Goal: Task Accomplishment & Management: Complete application form

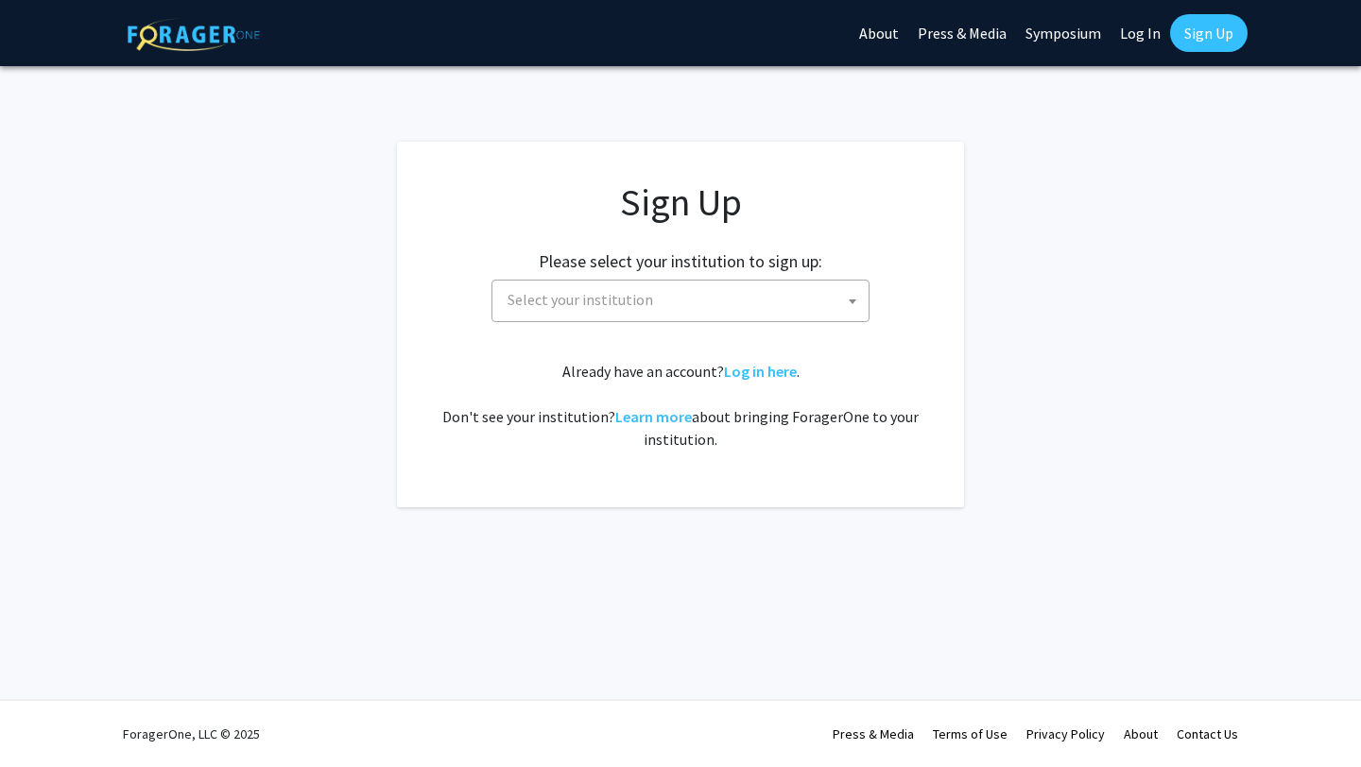
click at [839, 306] on span "Select your institution" at bounding box center [684, 300] width 369 height 39
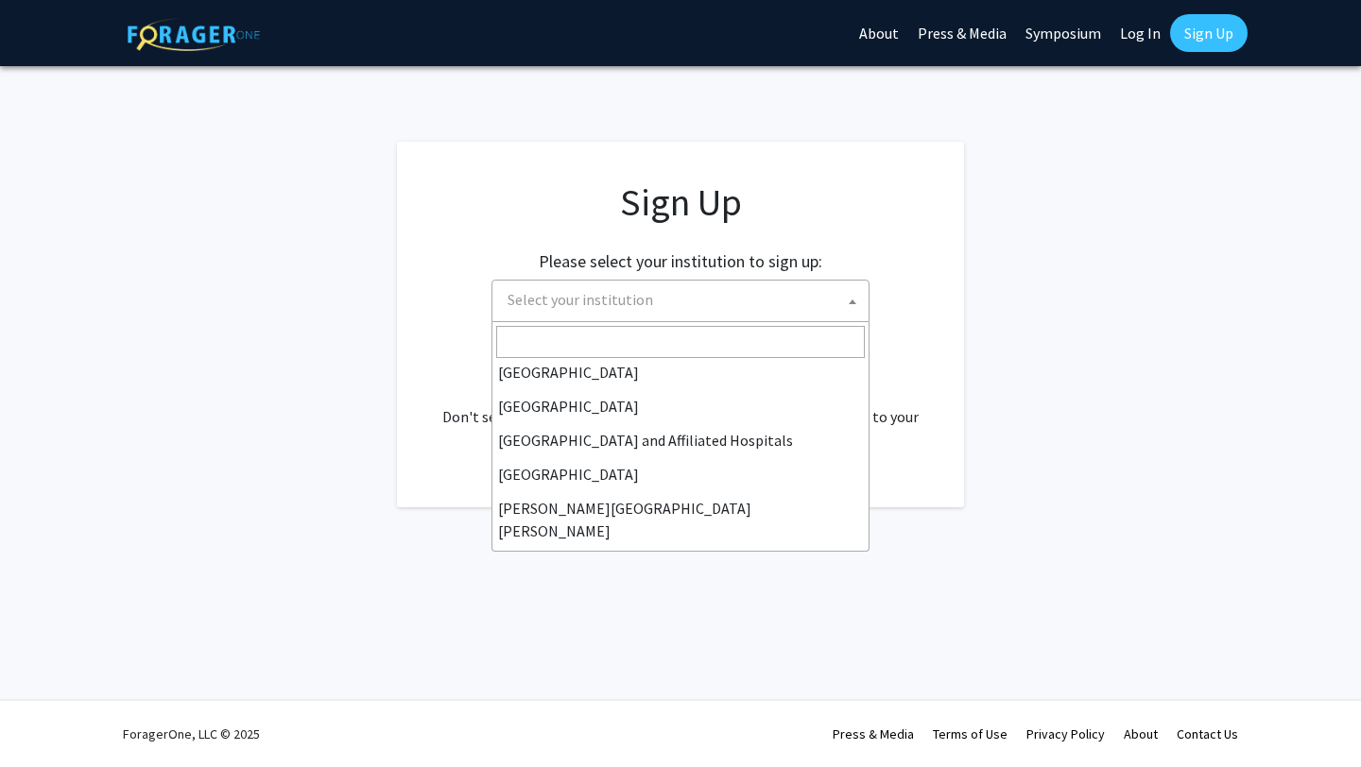
scroll to position [259, 0]
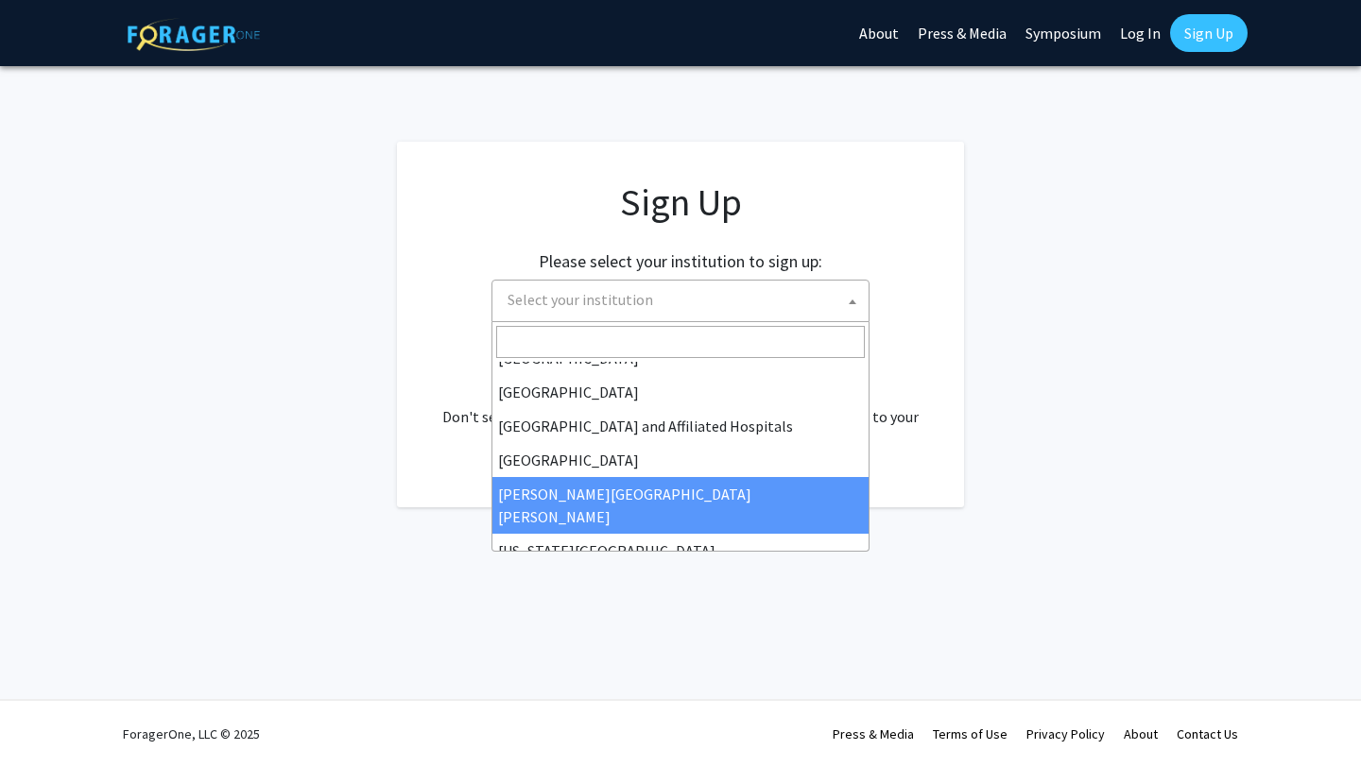
select select "1"
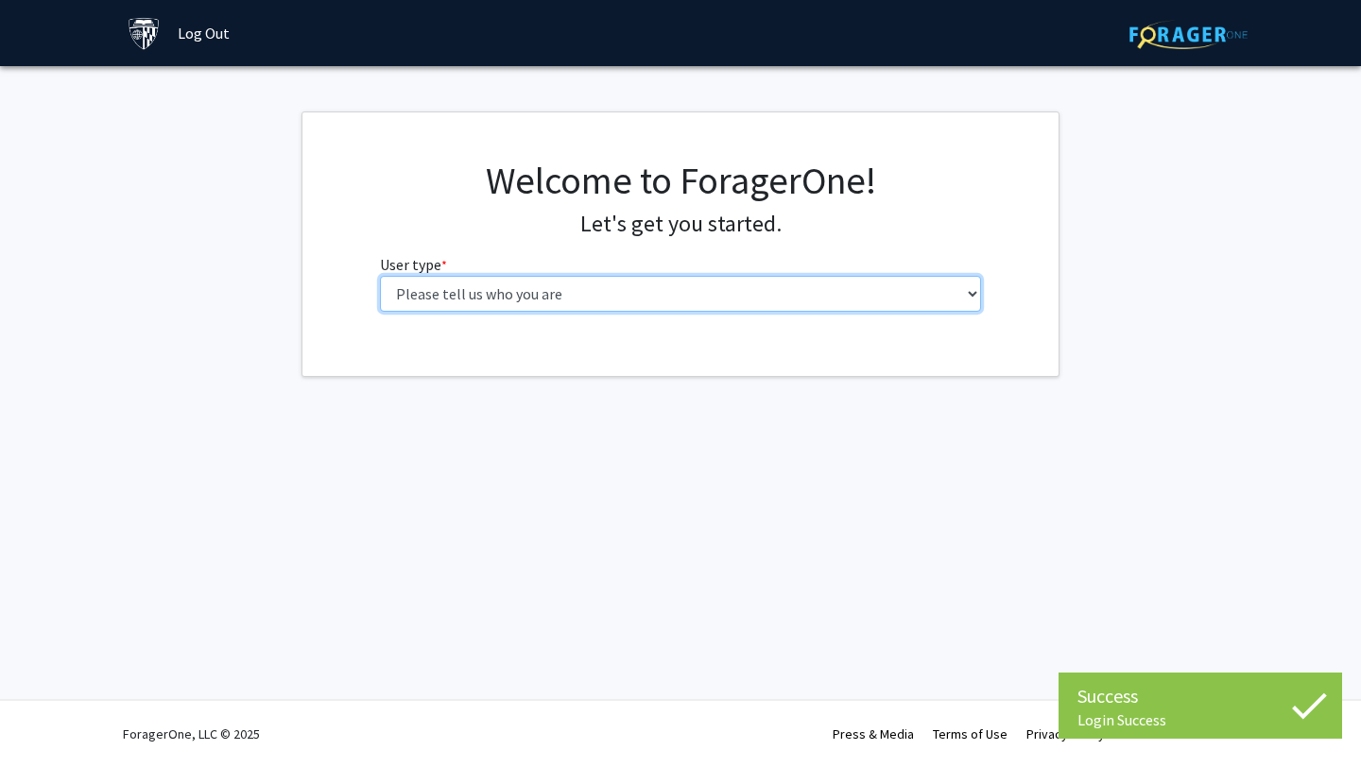
click at [821, 306] on select "Please tell us who you are Undergraduate Student Master's Student Doctoral Cand…" at bounding box center [681, 294] width 602 height 36
select select "2: masters"
click at [380, 276] on select "Please tell us who you are Undergraduate Student Master's Student Doctoral Cand…" at bounding box center [681, 294] width 602 height 36
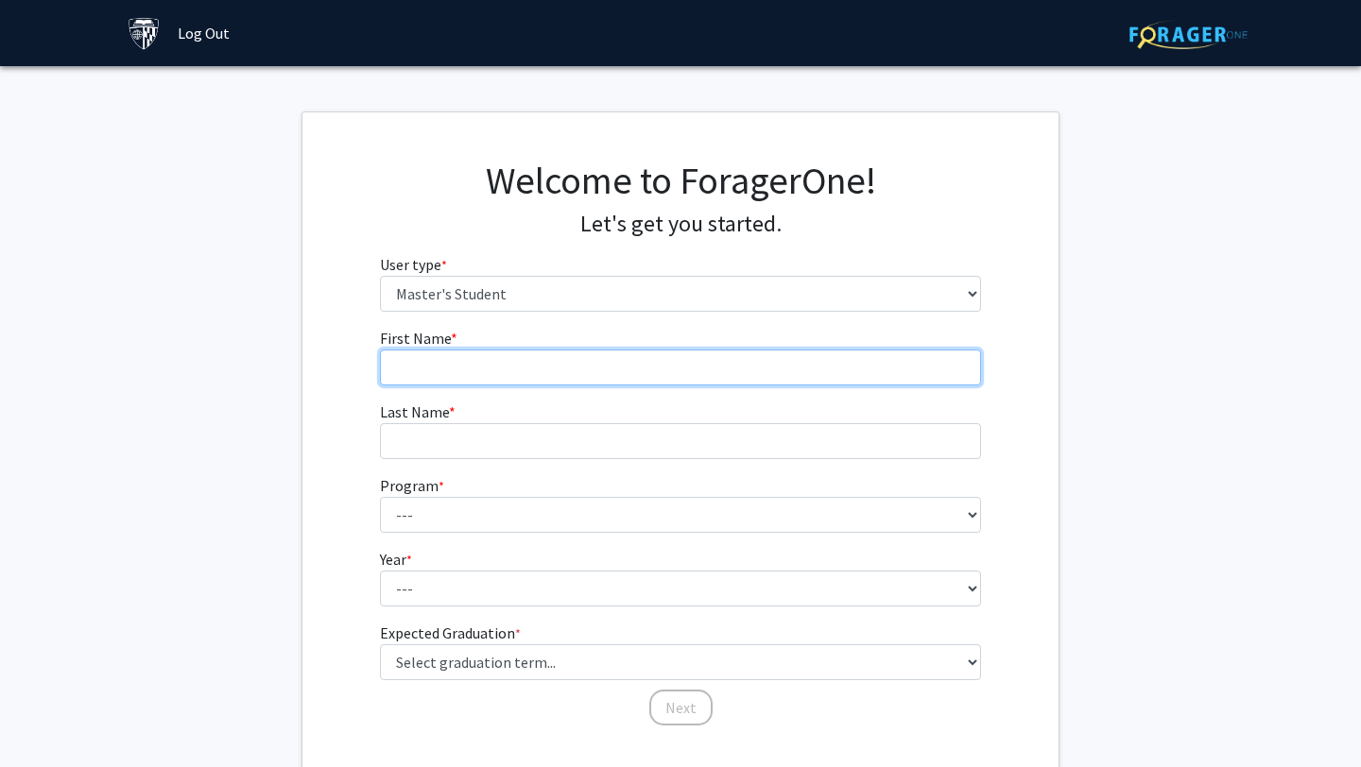
click at [828, 369] on input "First Name * required" at bounding box center [681, 368] width 602 height 36
type input "[PERSON_NAME]"
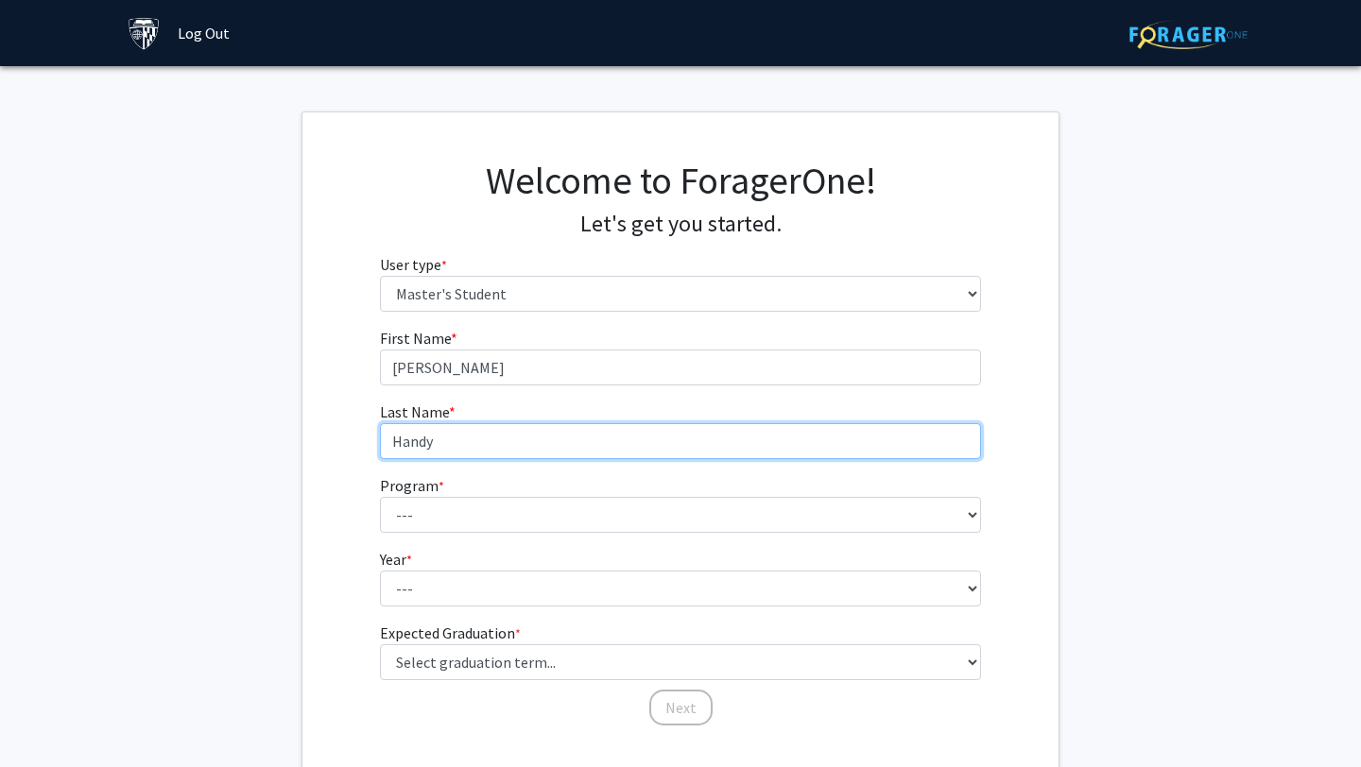
type input "Handy"
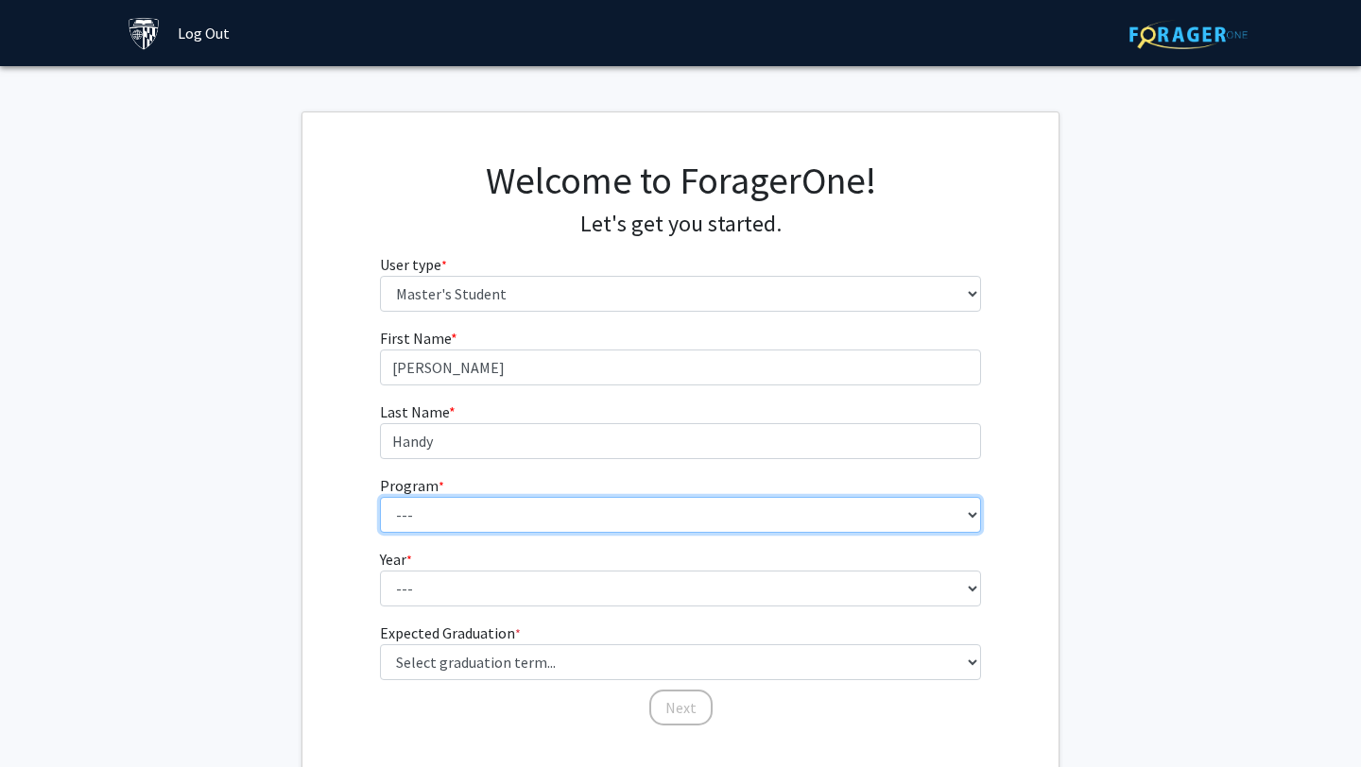
click at [706, 518] on select "--- Anatomy Education Applied and Computational Mathematics Applied Biomedical …" at bounding box center [681, 515] width 602 height 36
select select "100: 85"
click at [380, 497] on select "--- Anatomy Education Applied and Computational Mathematics Applied Biomedical …" at bounding box center [681, 515] width 602 height 36
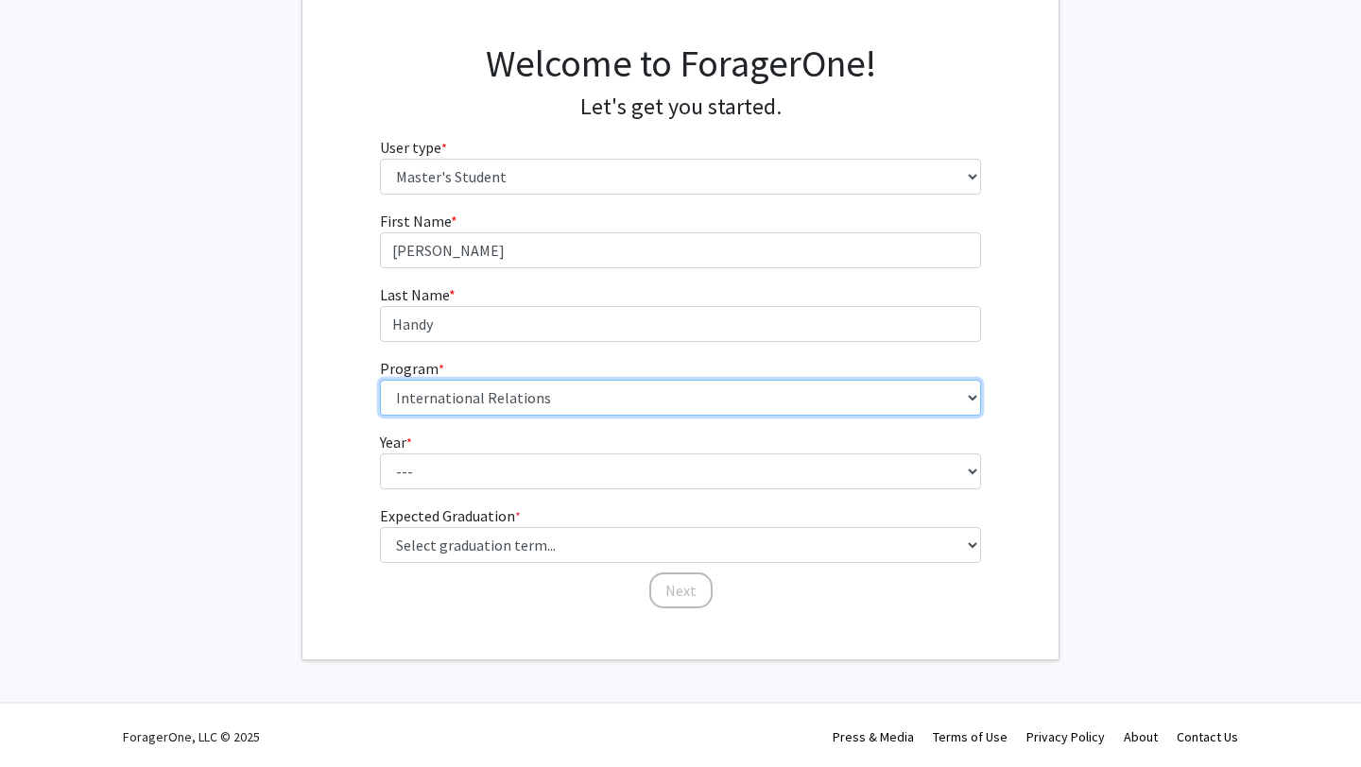
scroll to position [120, 0]
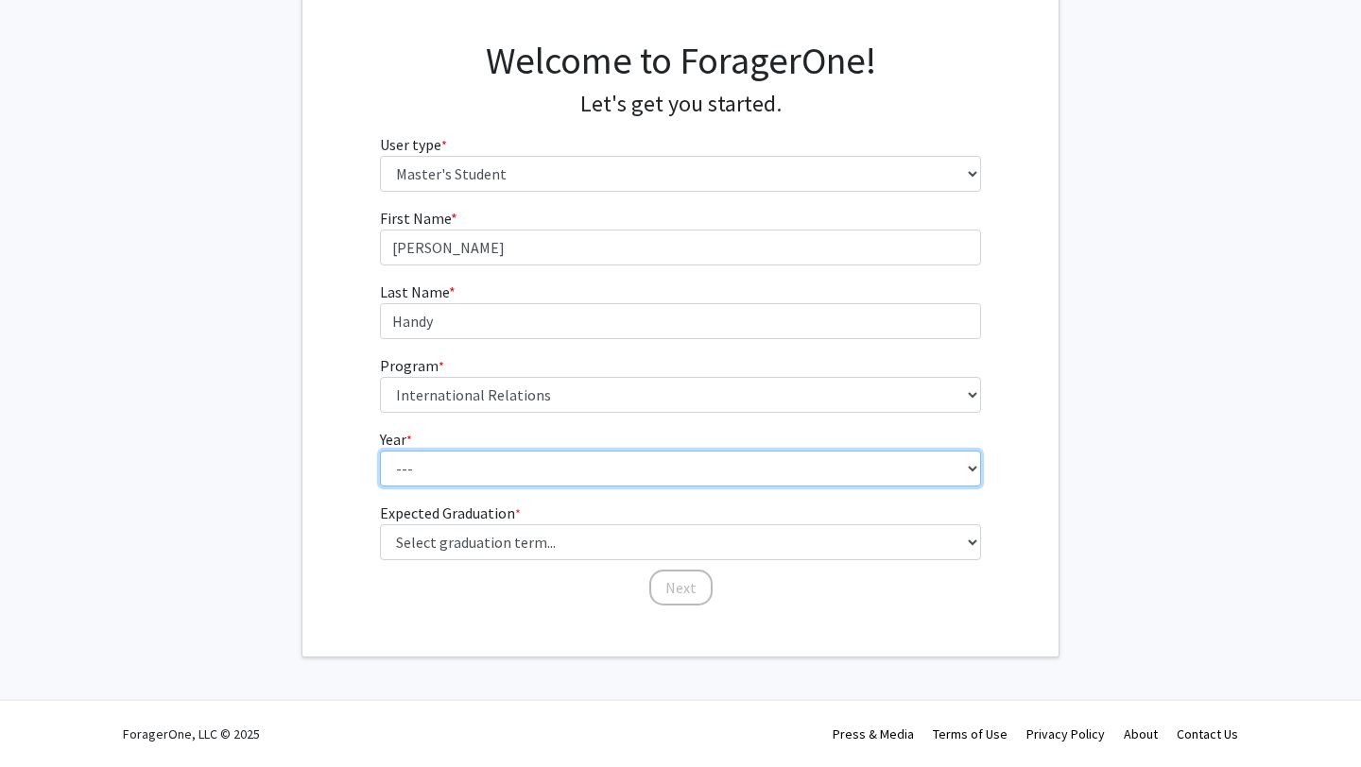
click at [704, 454] on select "--- First Year Second Year" at bounding box center [681, 469] width 602 height 36
select select "1: first_year"
click at [380, 451] on select "--- First Year Second Year" at bounding box center [681, 469] width 602 height 36
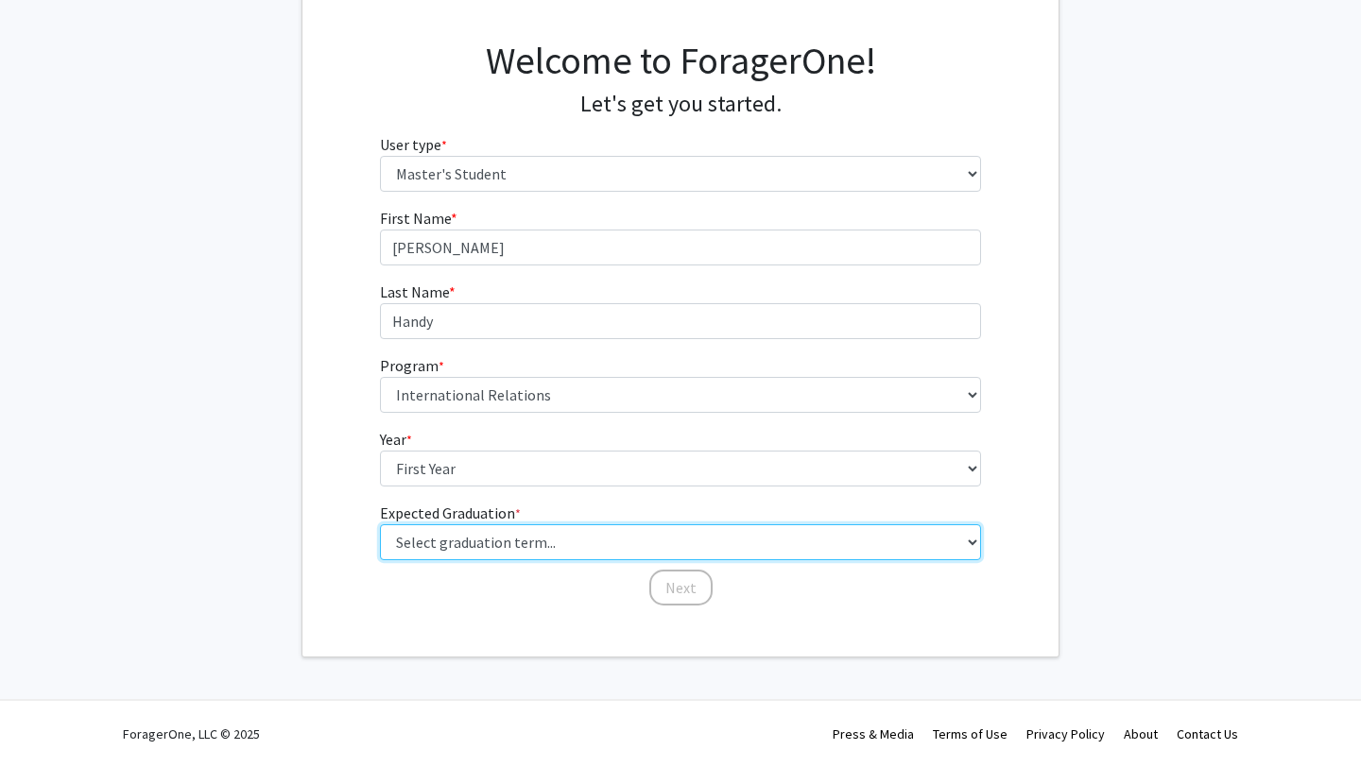
click at [688, 537] on select "Select graduation term... Spring 2025 Summer 2025 Fall 2025 Winter 2025 Spring …" at bounding box center [681, 542] width 602 height 36
select select "9: spring_2027"
click at [380, 524] on select "Select graduation term... Spring 2025 Summer 2025 Fall 2025 Winter 2025 Spring …" at bounding box center [681, 542] width 602 height 36
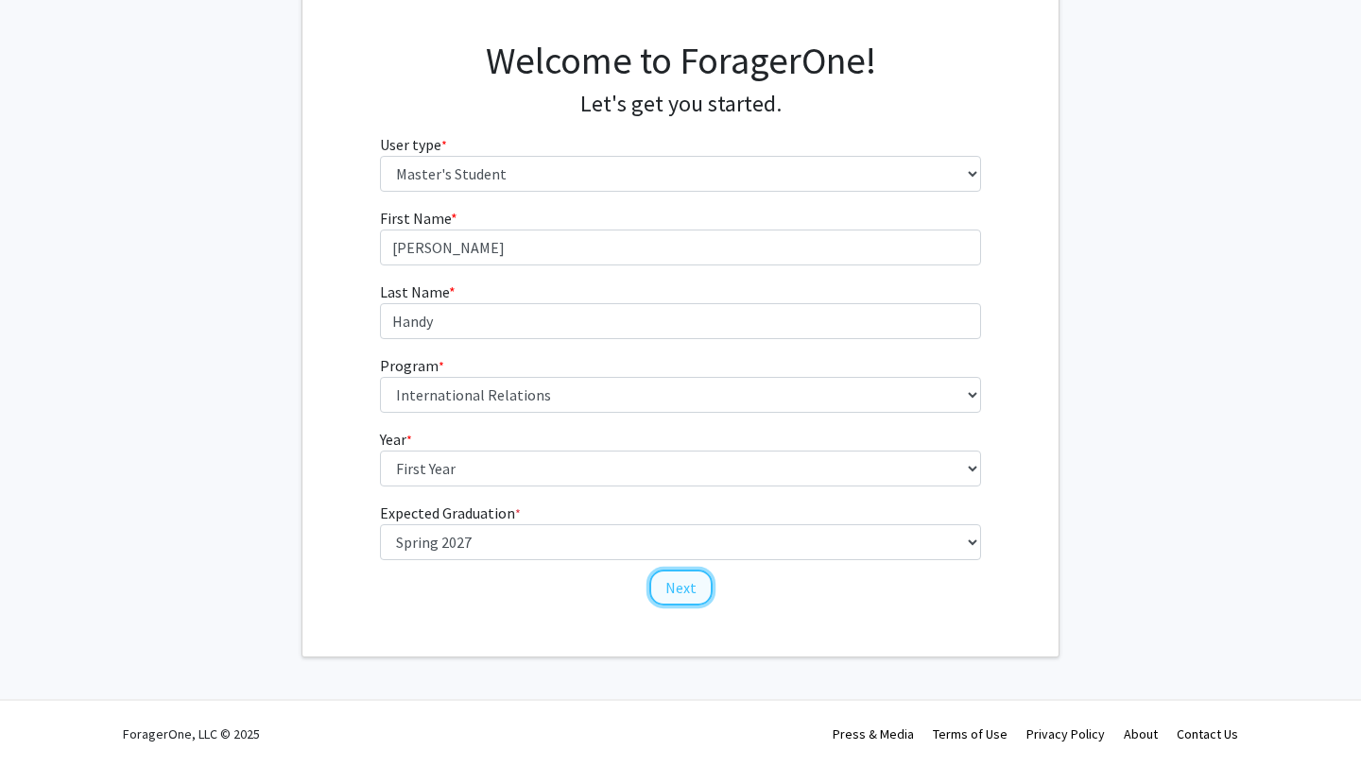
click at [699, 584] on button "Next" at bounding box center [680, 588] width 63 height 36
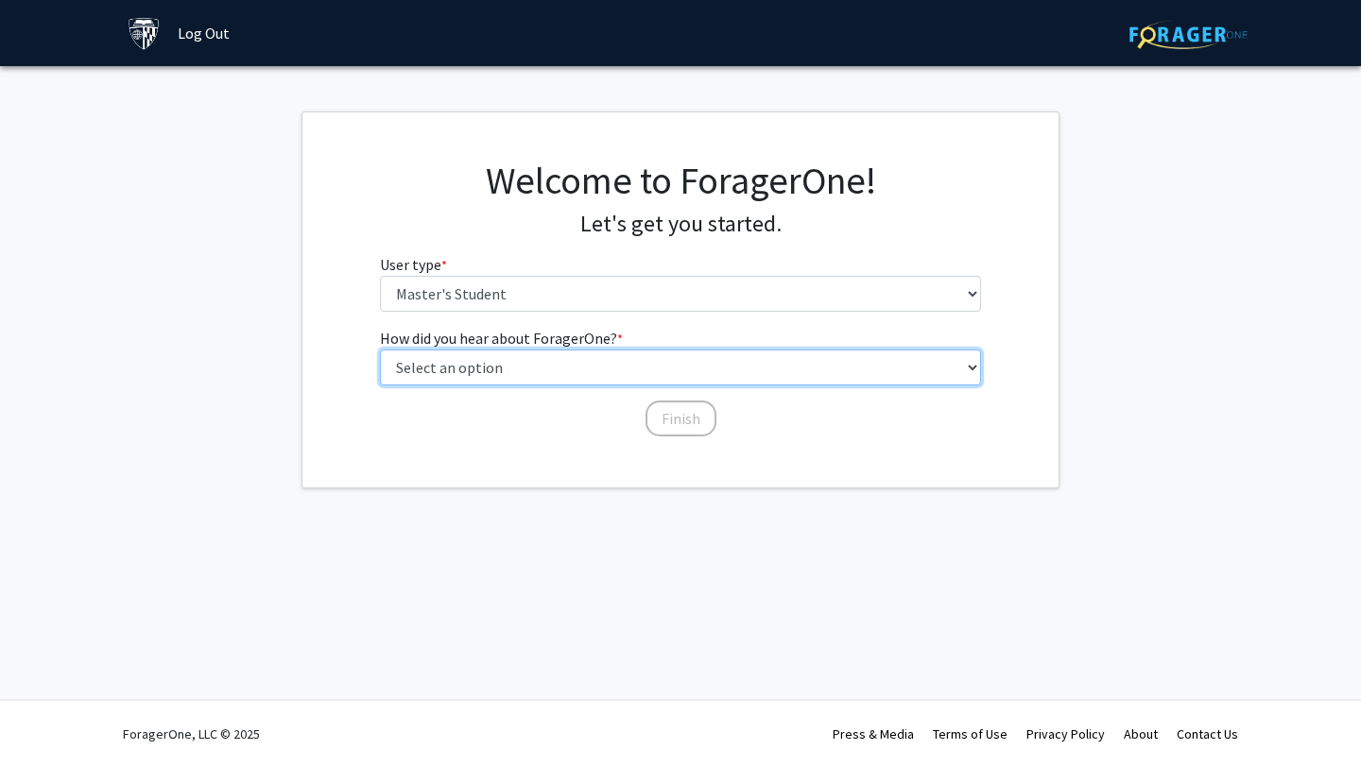
click at [725, 362] on select "Select an option Peer/student recommendation Faculty/staff recommendation Unive…" at bounding box center [681, 368] width 602 height 36
select select "3: university_website"
click at [380, 350] on select "Select an option Peer/student recommendation Faculty/staff recommendation Unive…" at bounding box center [681, 368] width 602 height 36
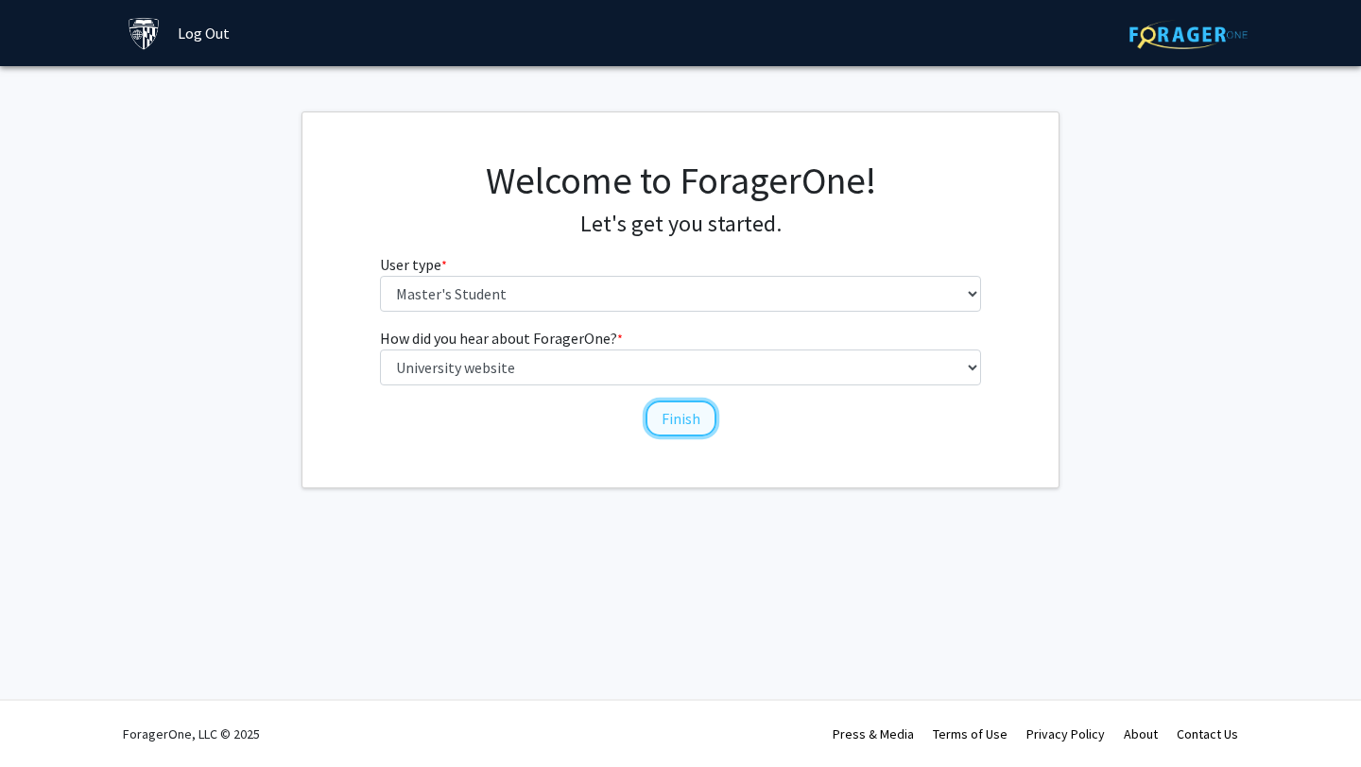
click at [674, 426] on button "Finish" at bounding box center [680, 419] width 71 height 36
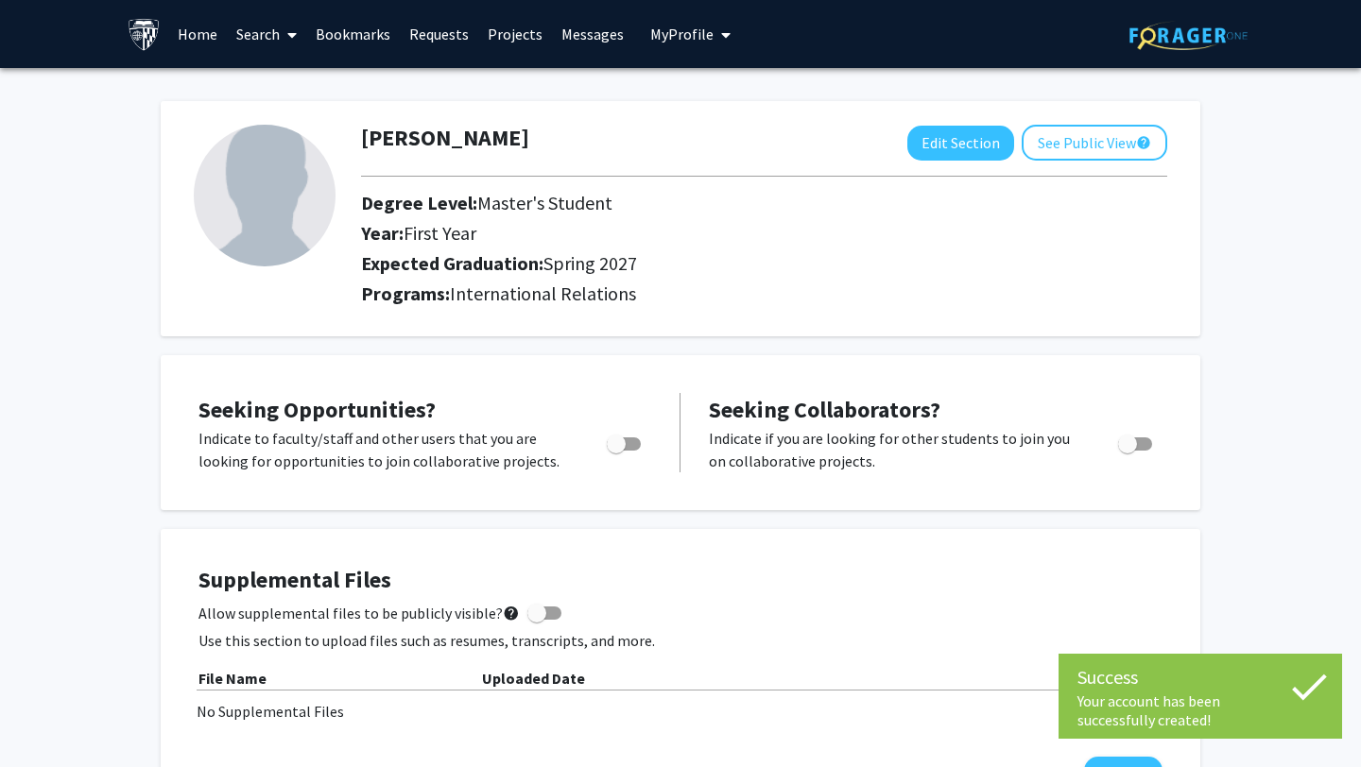
scroll to position [87, 0]
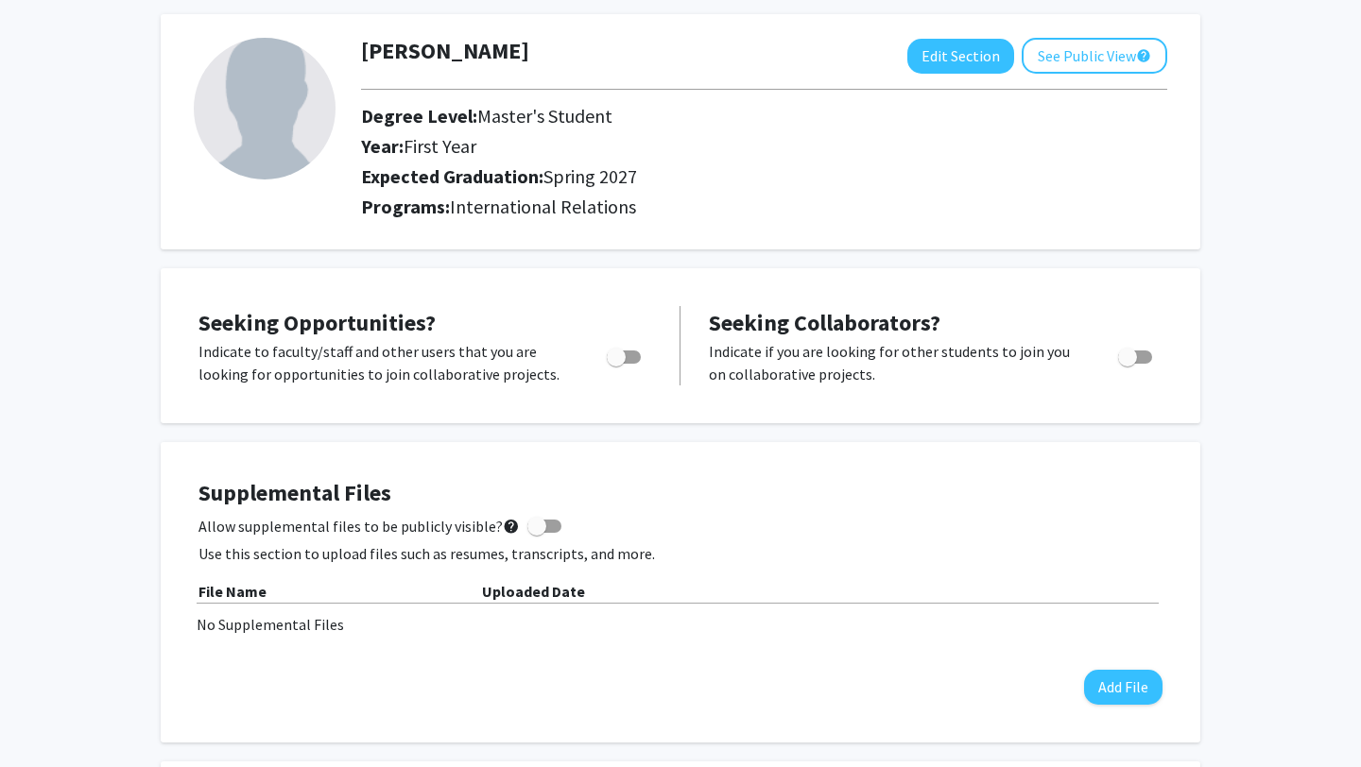
click at [630, 353] on span "Toggle" at bounding box center [624, 357] width 34 height 13
click at [616, 364] on input "Are you actively seeking opportunities?" at bounding box center [615, 364] width 1 height 1
checkbox input "true"
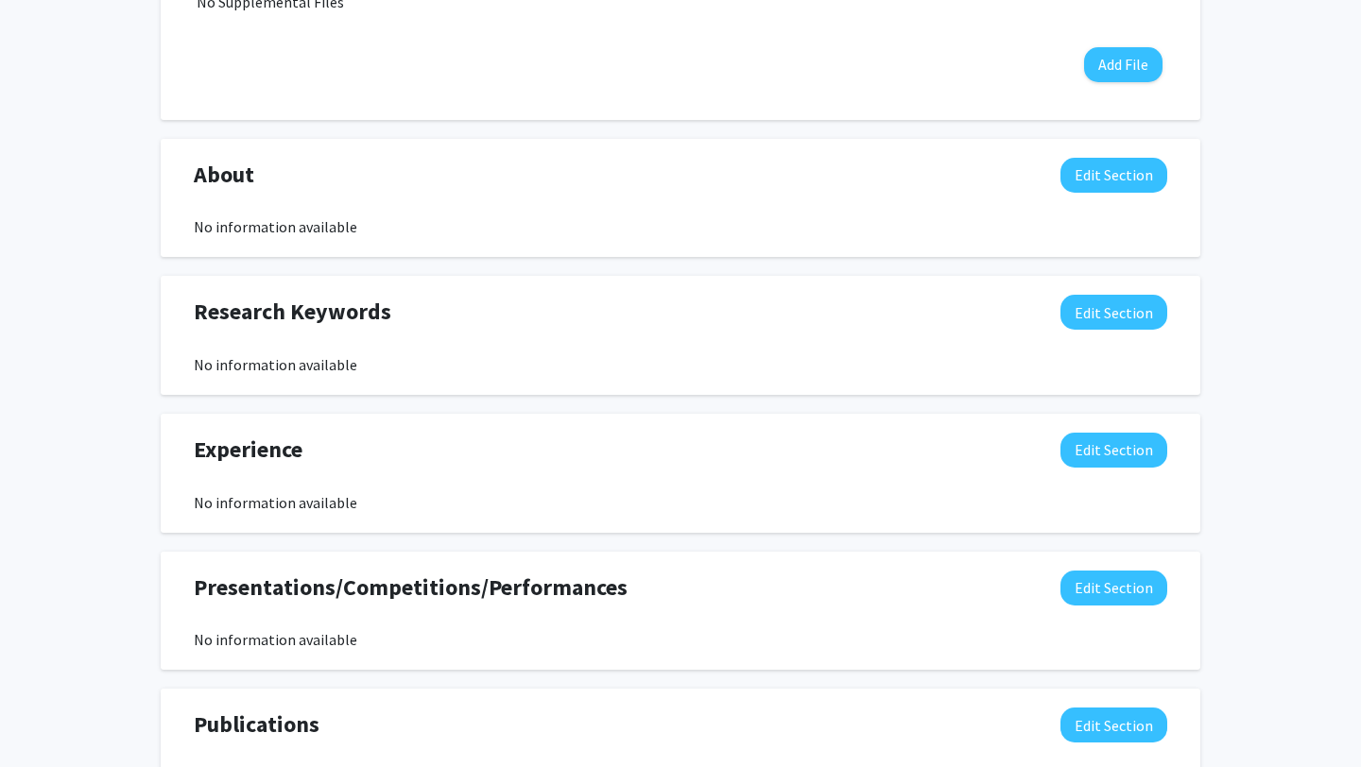
scroll to position [0, 0]
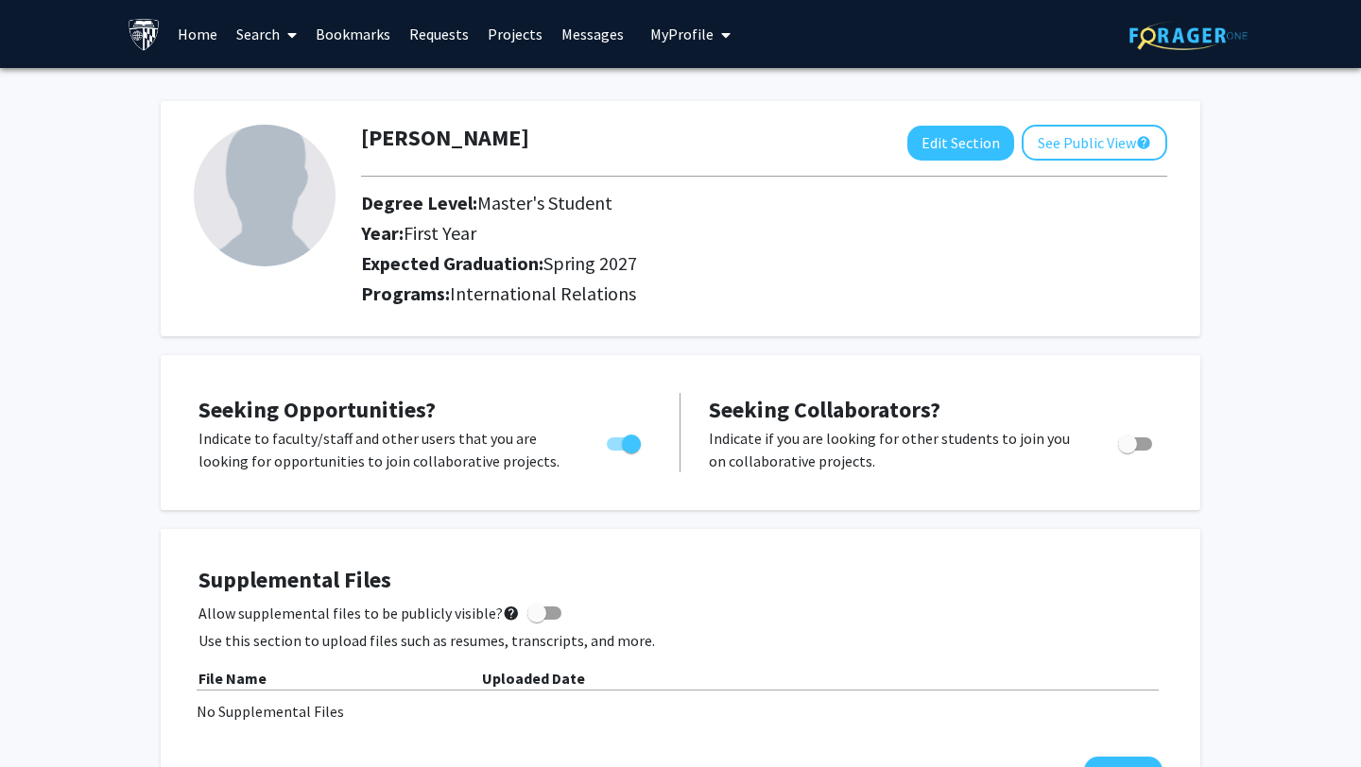
click at [197, 33] on link "Home" at bounding box center [197, 34] width 59 height 66
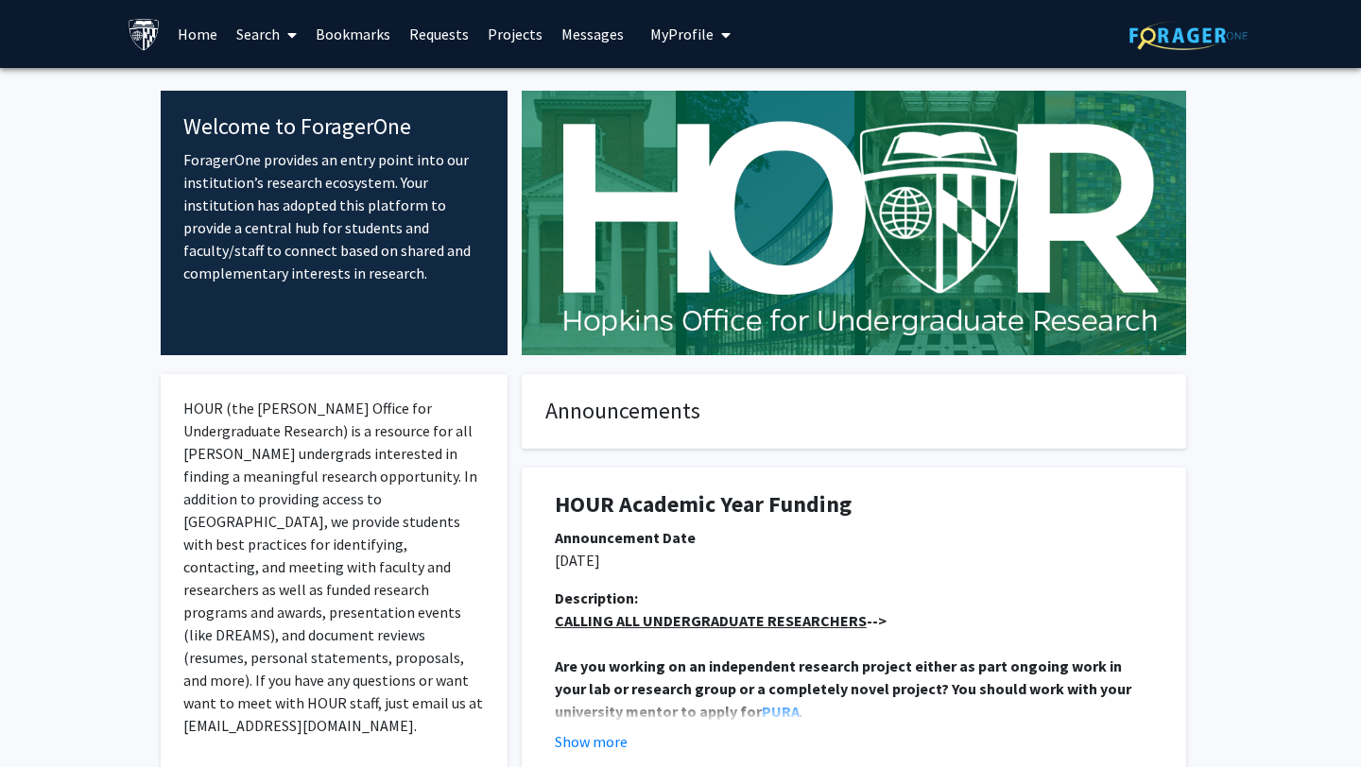
click at [508, 34] on link "Projects" at bounding box center [515, 34] width 74 height 66
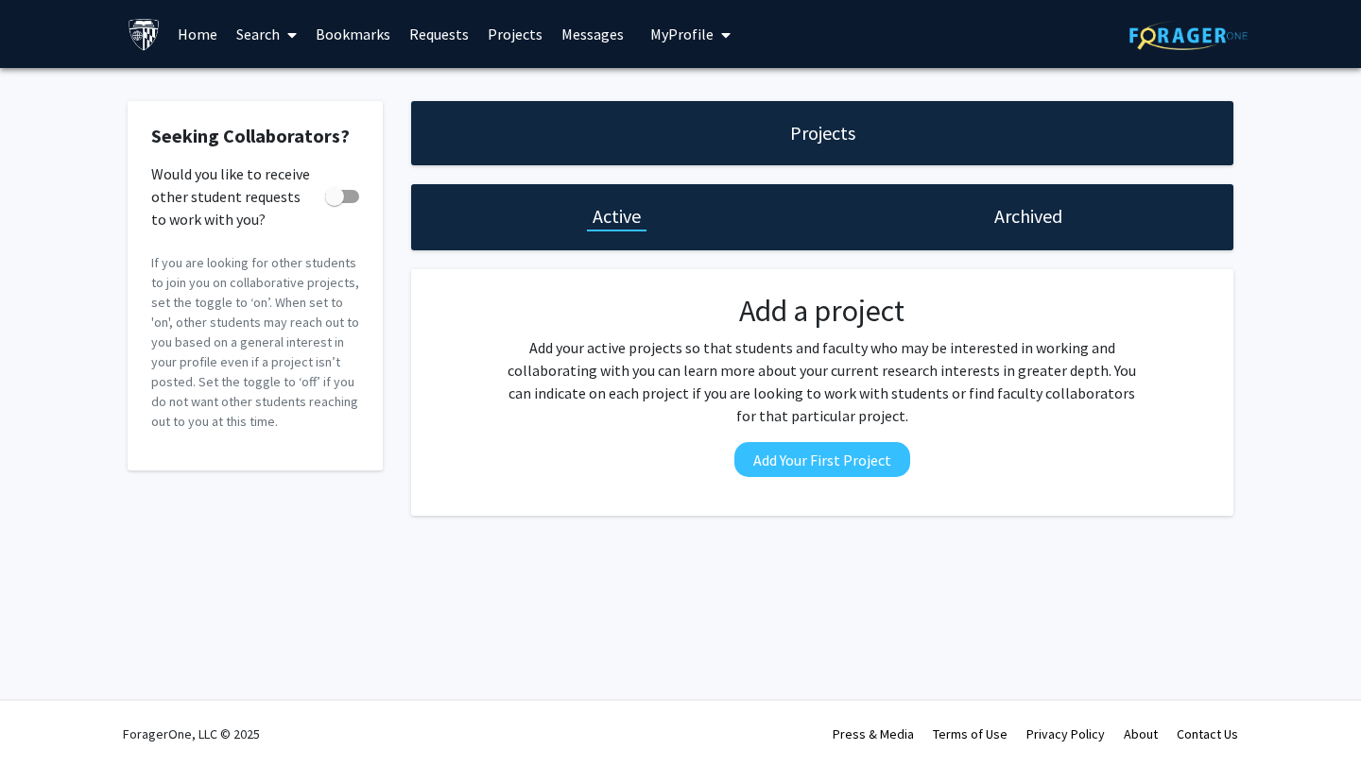
click at [278, 35] on link "Search" at bounding box center [266, 34] width 79 height 66
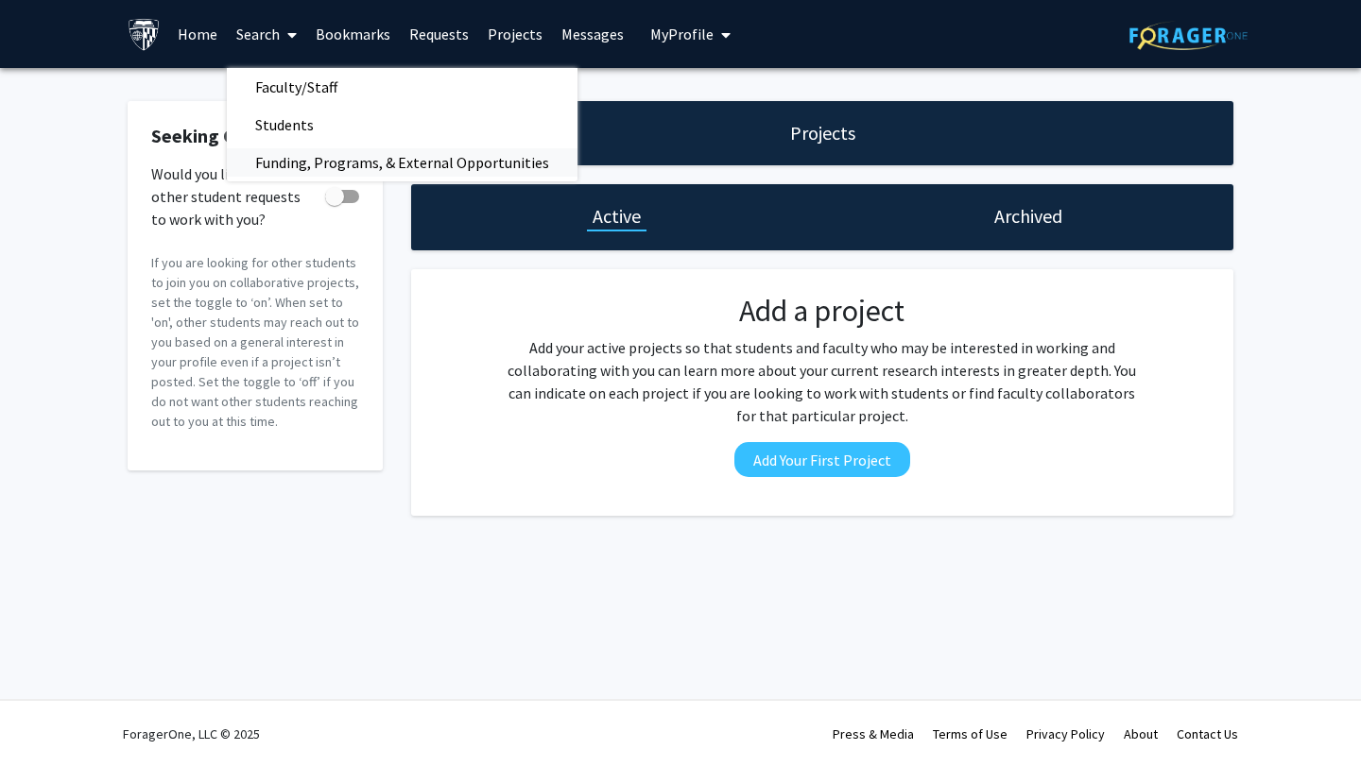
click at [306, 159] on span "Funding, Programs, & External Opportunities" at bounding box center [402, 163] width 351 height 38
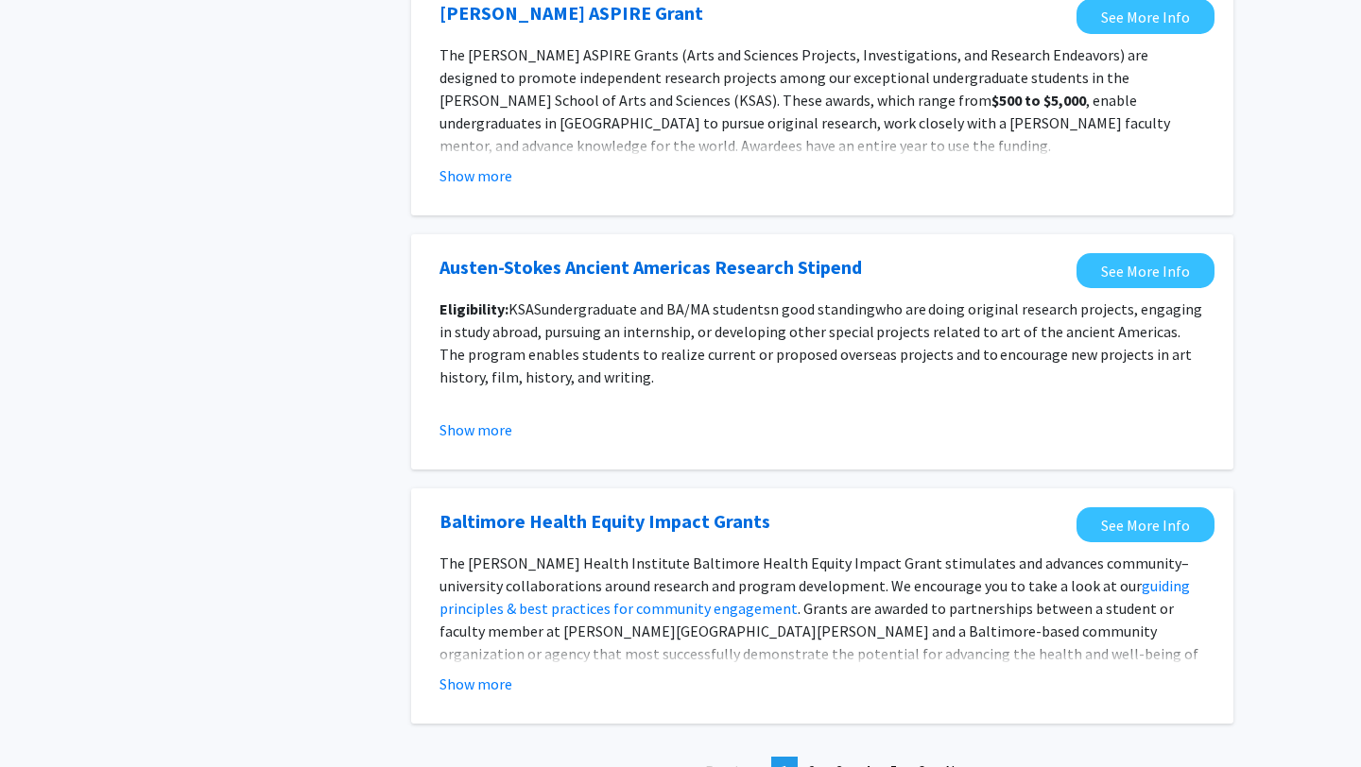
scroll to position [2068, 0]
